Goal: Task Accomplishment & Management: Use online tool/utility

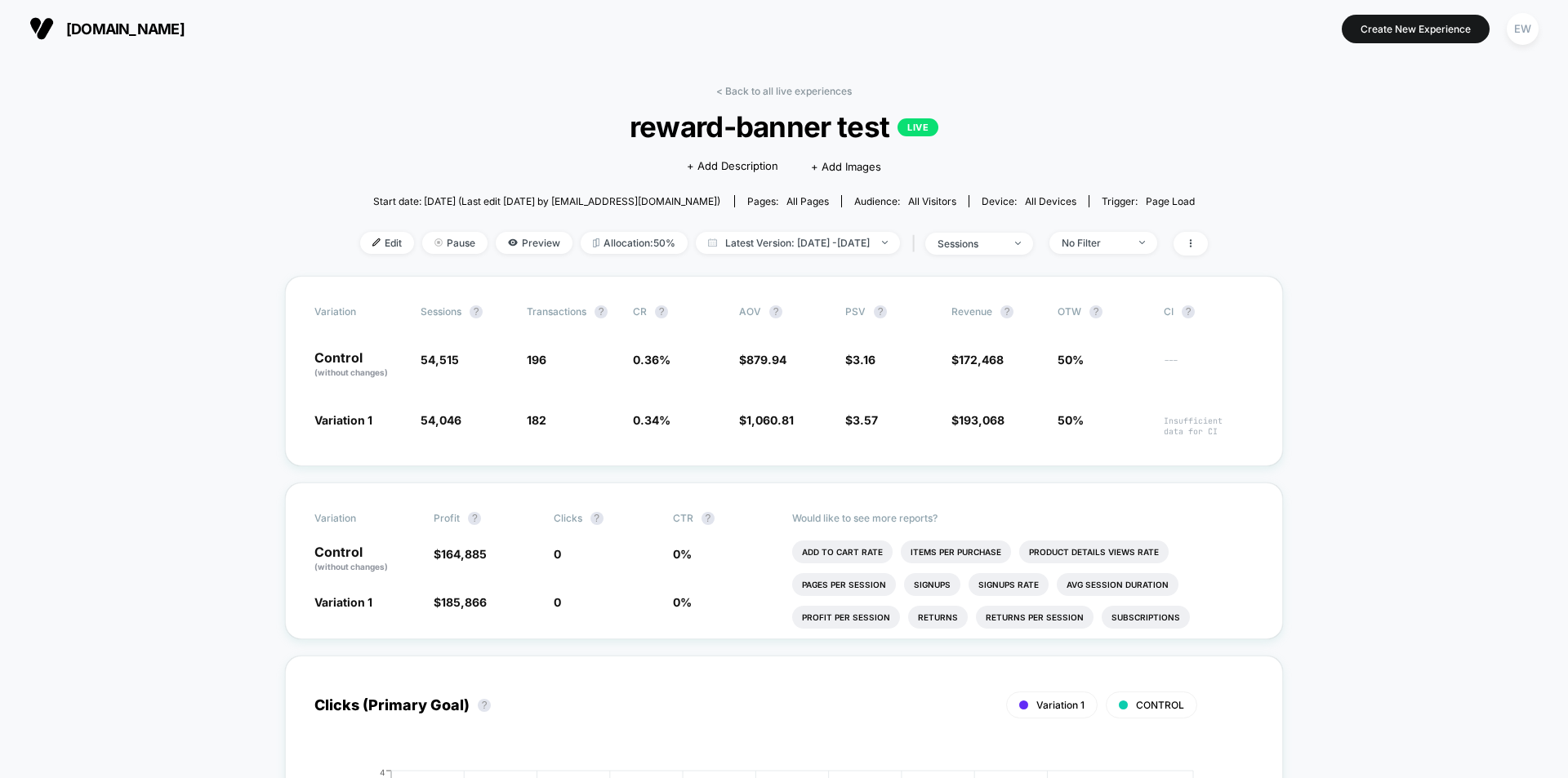
click at [366, 239] on span "Edit" at bounding box center [386, 243] width 54 height 22
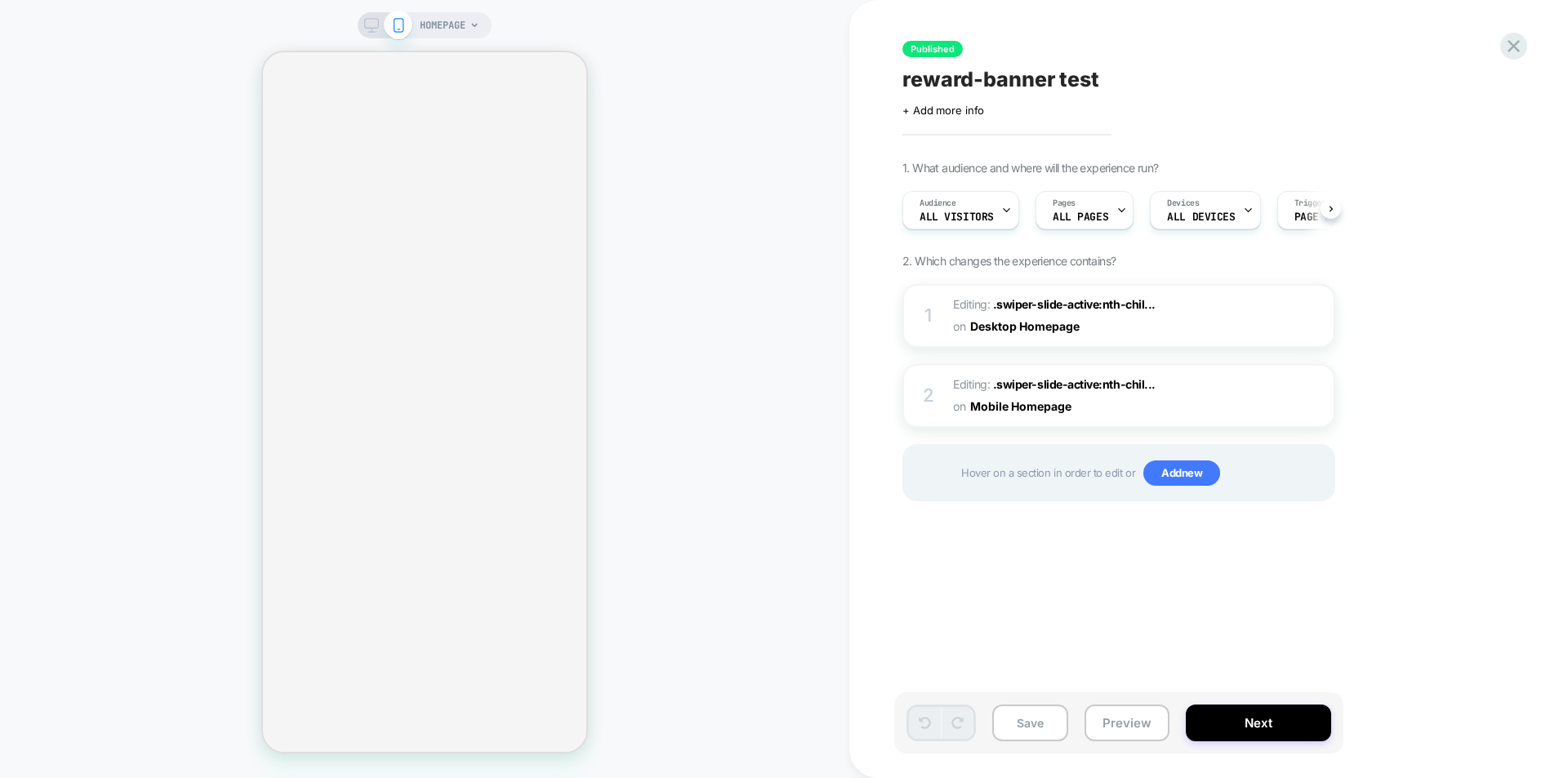
scroll to position [0, 1]
click at [383, 29] on div at bounding box center [385, 25] width 42 height 14
click at [370, 24] on icon at bounding box center [371, 25] width 14 height 14
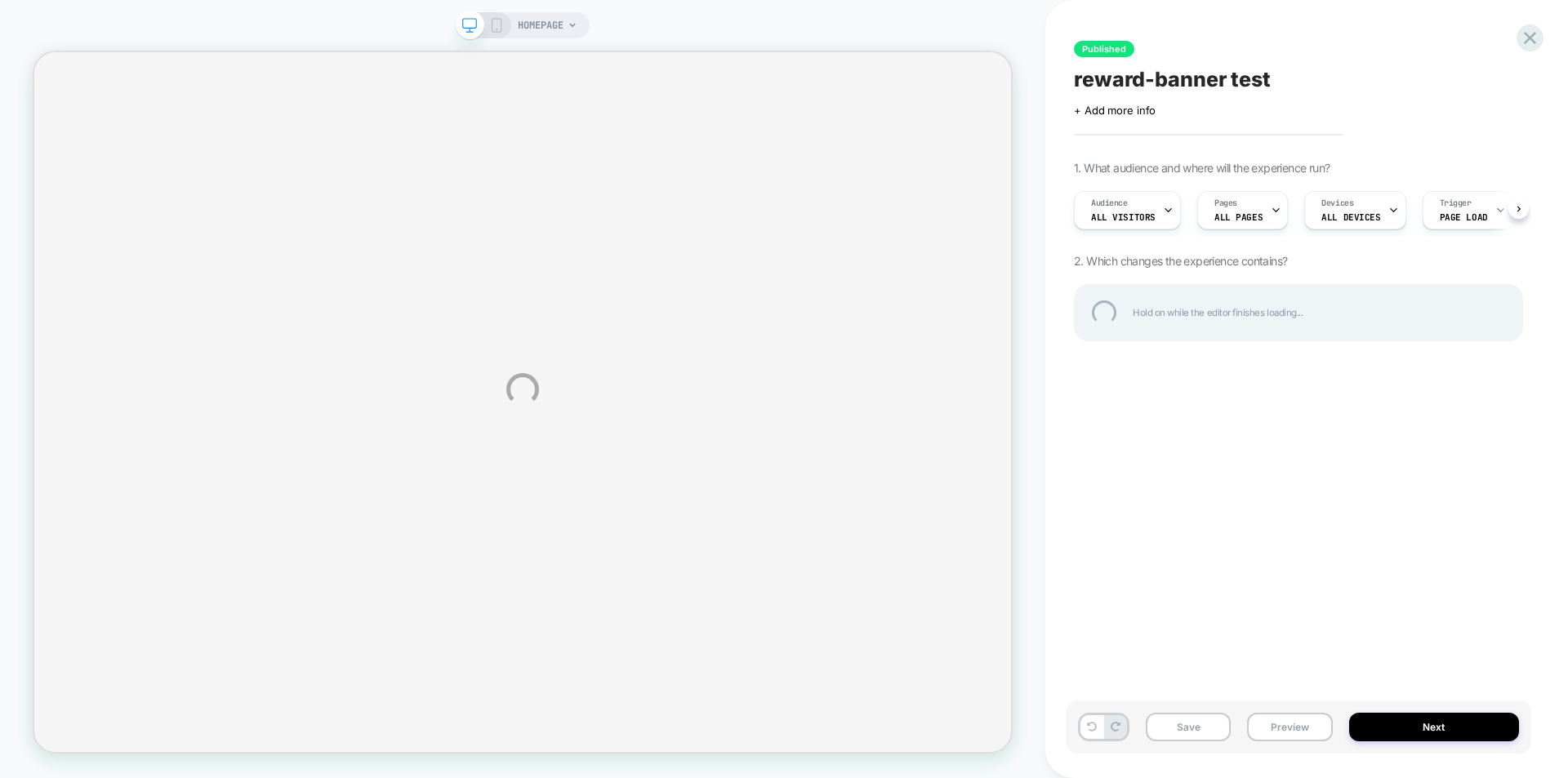
click at [350, 37] on div "HOMEPAGE Published reward-banner test Click to edit experience details + Add mo…" at bounding box center [784, 389] width 1568 height 778
click at [280, 29] on div "HOMEPAGE Published reward-banner test Click to edit experience details + Add mo…" at bounding box center [784, 389] width 1568 height 778
click at [269, 10] on div "HOMEPAGE Published reward-banner test Click to edit experience details + Add mo…" at bounding box center [784, 389] width 1568 height 778
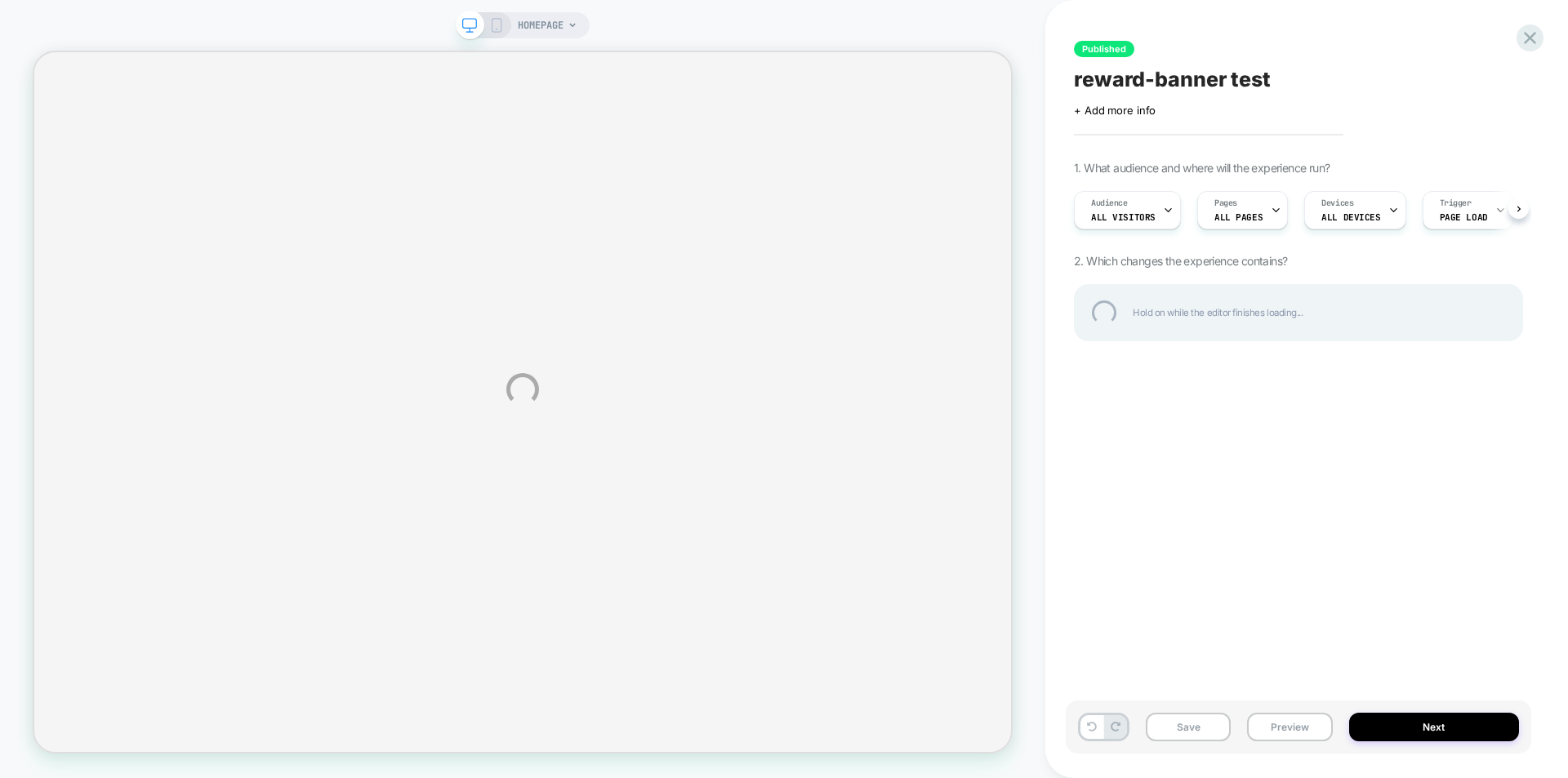
click at [623, 40] on div "HOMEPAGE Published reward-banner test Click to edit experience details + Add mo…" at bounding box center [784, 389] width 1568 height 778
click at [1531, 37] on div at bounding box center [1530, 37] width 33 height 33
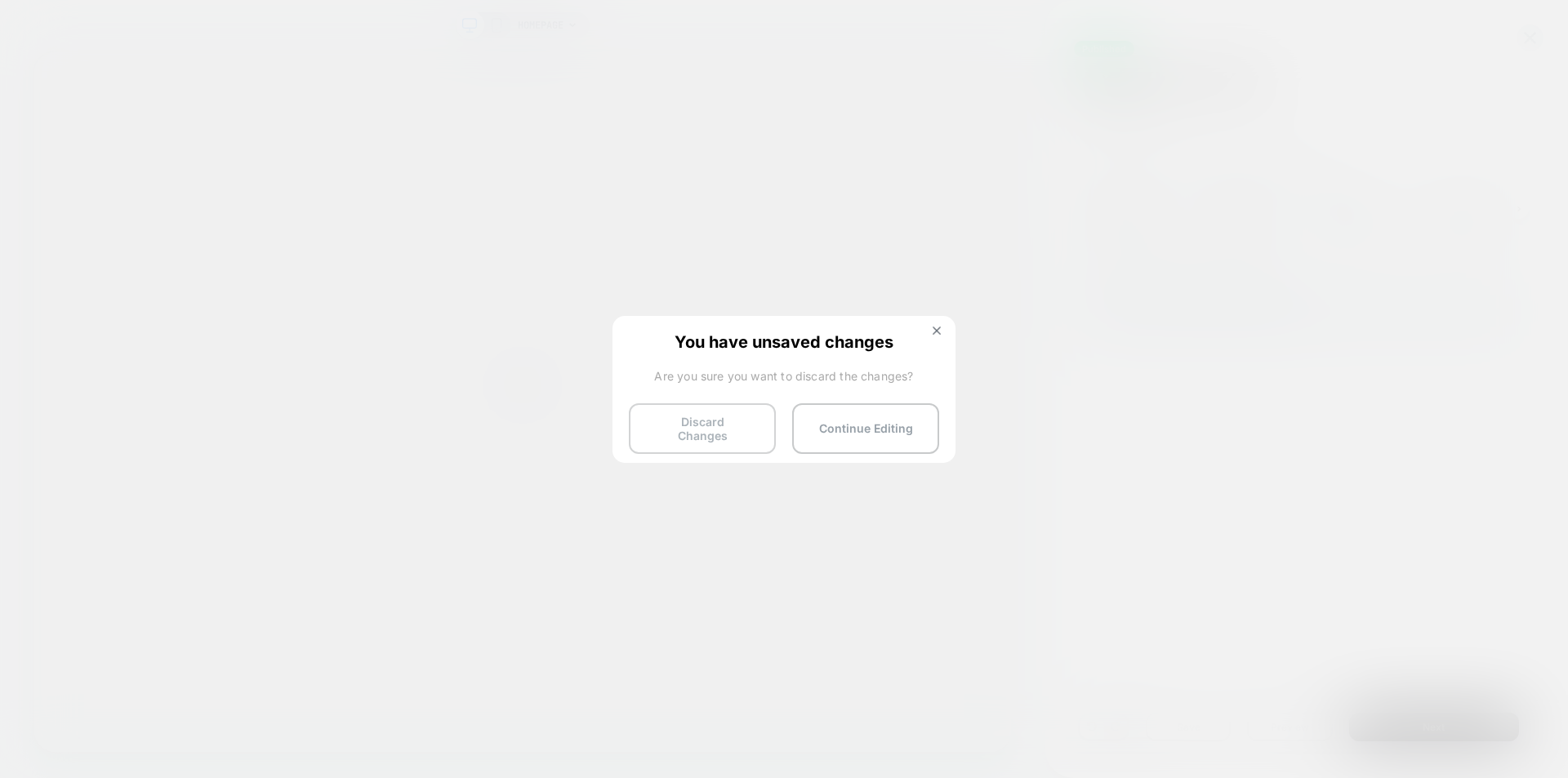
click at [670, 415] on button "Discard Changes" at bounding box center [703, 428] width 147 height 50
